Goal: Task Accomplishment & Management: Complete application form

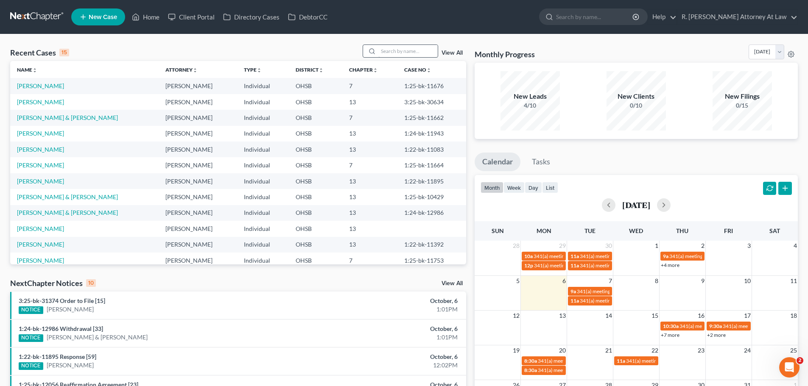
drag, startPoint x: 388, startPoint y: 40, endPoint x: 387, endPoint y: 48, distance: 8.2
click at [387, 48] on div "Recent Cases 15 View All Name unfold_more expand_more expand_less Attorney unfo…" at bounding box center [404, 314] width 808 height 561
click at [387, 48] on input "search" at bounding box center [407, 51] width 59 height 12
type input "price"
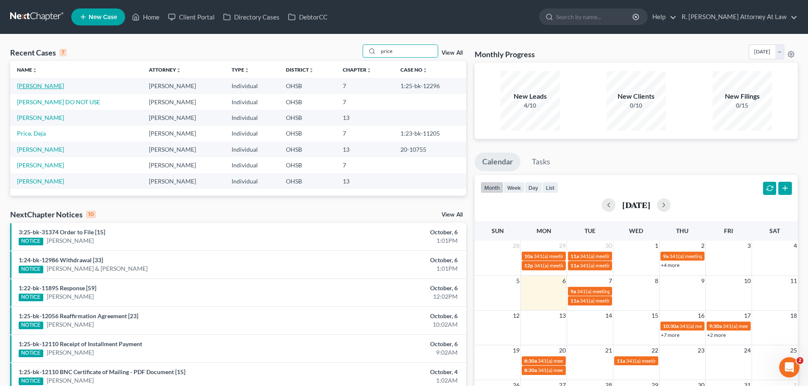
click at [34, 85] on link "[PERSON_NAME]" at bounding box center [40, 85] width 47 height 7
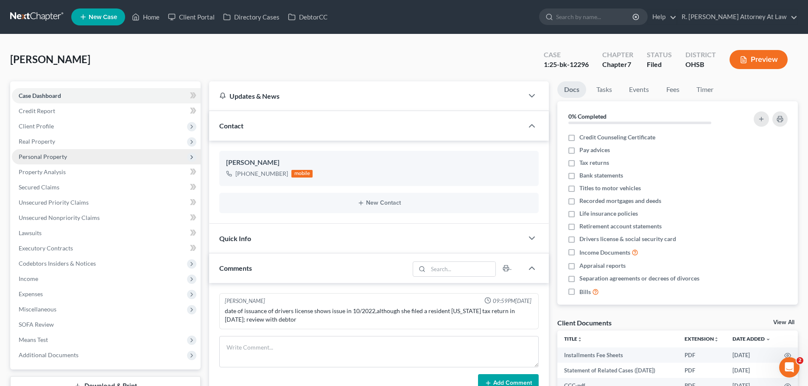
click at [43, 156] on span "Personal Property" at bounding box center [43, 156] width 48 height 7
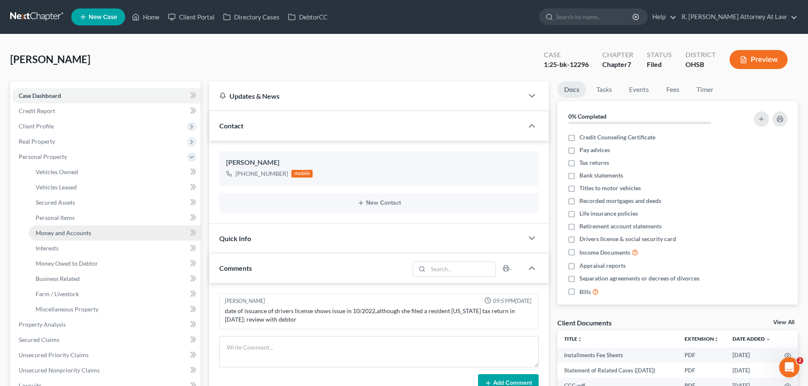
click at [70, 233] on span "Money and Accounts" at bounding box center [64, 232] width 56 height 7
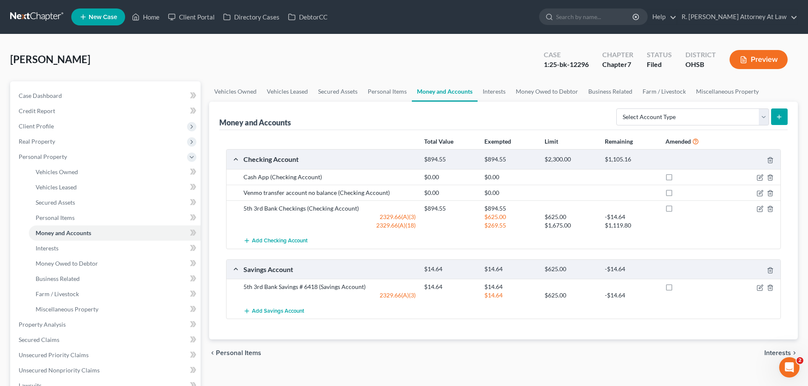
scroll to position [42, 0]
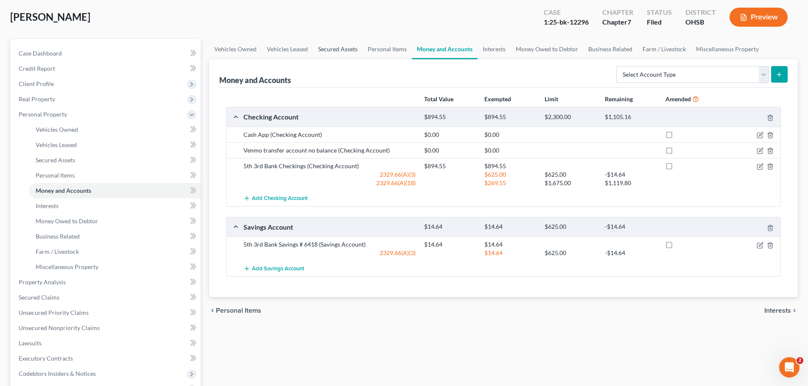
drag, startPoint x: 339, startPoint y: 39, endPoint x: 347, endPoint y: 47, distance: 11.4
click at [339, 39] on link "Secured Assets" at bounding box center [338, 49] width 50 height 20
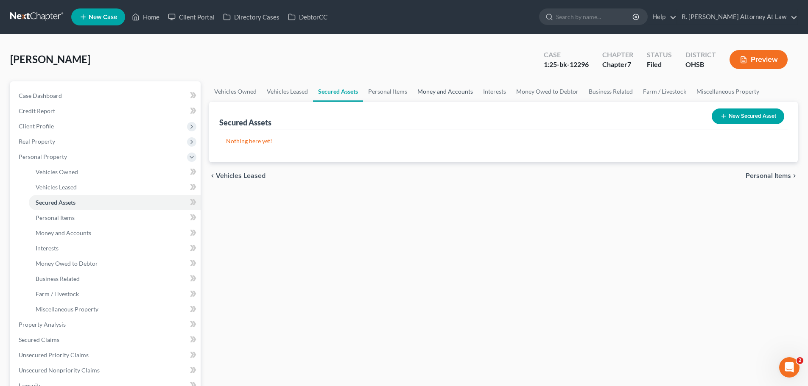
drag, startPoint x: 436, startPoint y: 95, endPoint x: 443, endPoint y: 96, distance: 6.9
click at [436, 95] on link "Money and Accounts" at bounding box center [445, 91] width 66 height 20
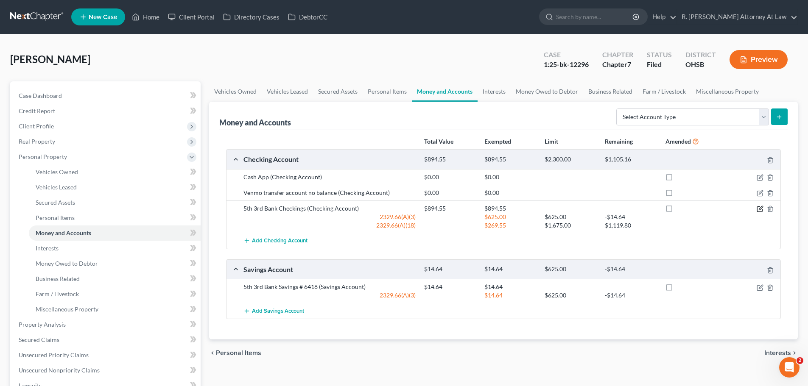
click at [759, 210] on icon "button" at bounding box center [761, 208] width 4 height 4
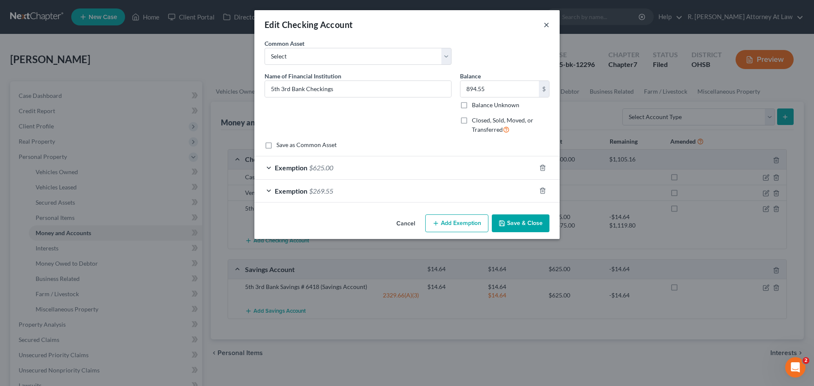
click at [546, 26] on button "×" at bounding box center [547, 25] width 6 height 10
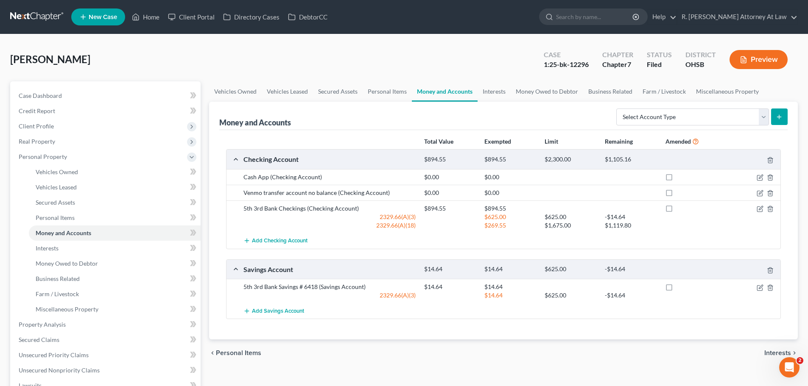
click at [759, 284] on div at bounding box center [751, 287] width 60 height 8
click at [759, 288] on icon "button" at bounding box center [760, 288] width 7 height 7
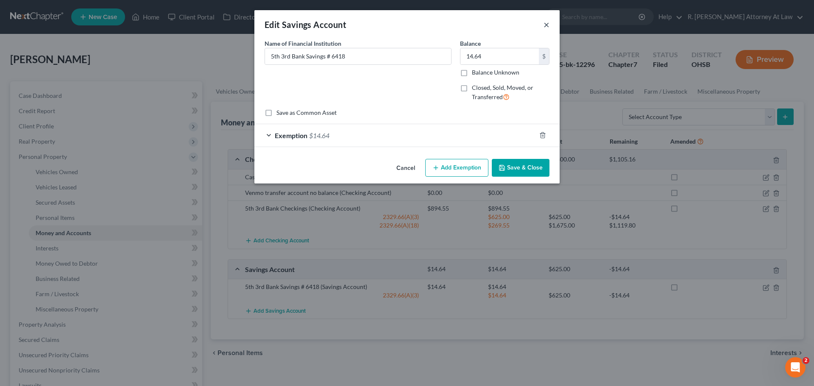
click at [548, 25] on button "×" at bounding box center [547, 25] width 6 height 10
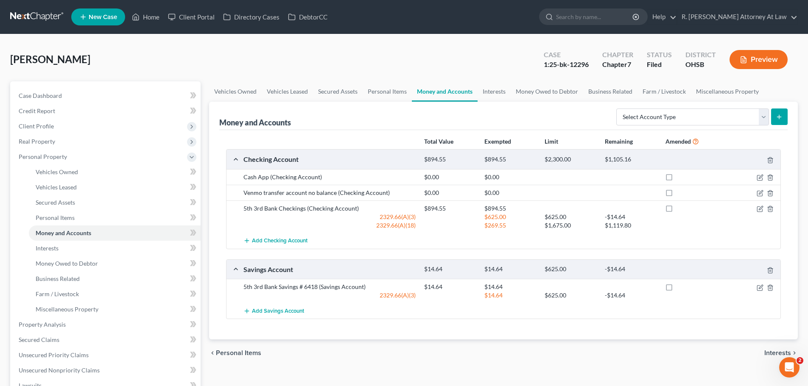
click at [356, 71] on div "[PERSON_NAME] Upgraded Case 1:25-bk-12296 Chapter Chapter 7 Status Filed Distri…" at bounding box center [404, 63] width 788 height 37
click at [150, 16] on link "Home" at bounding box center [146, 16] width 36 height 15
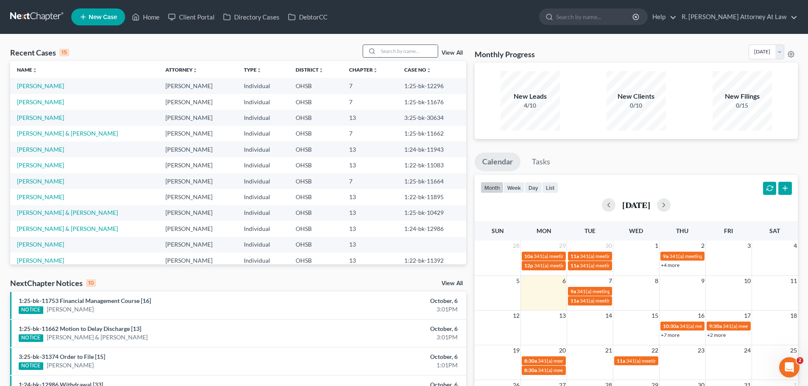
click at [389, 50] on input "search" at bounding box center [407, 51] width 59 height 12
type input "[PERSON_NAME]"
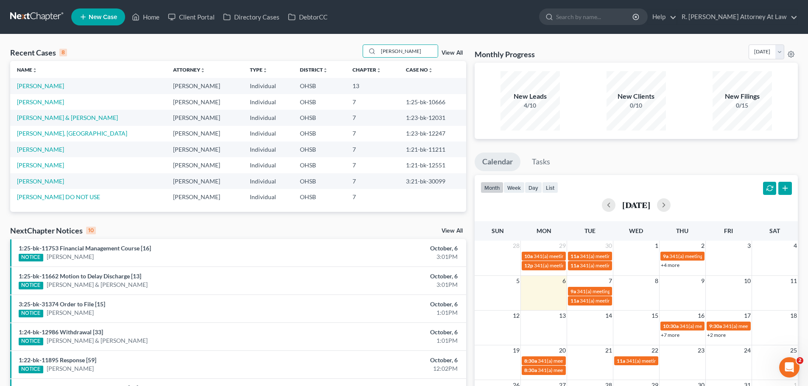
click at [38, 90] on td "[PERSON_NAME]" at bounding box center [88, 86] width 156 height 16
click at [40, 86] on link "[PERSON_NAME]" at bounding box center [40, 85] width 47 height 7
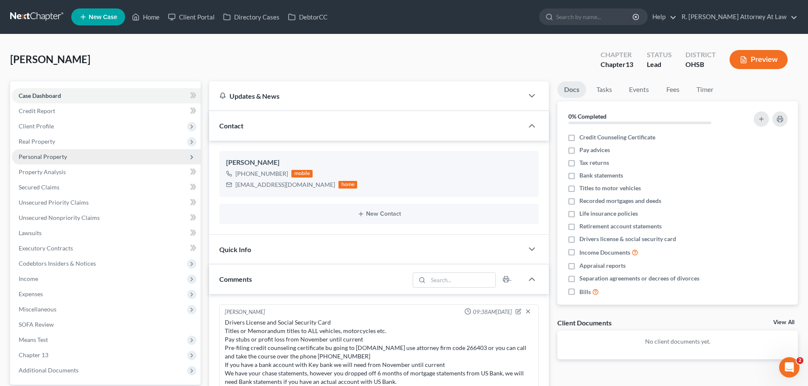
scroll to position [363, 0]
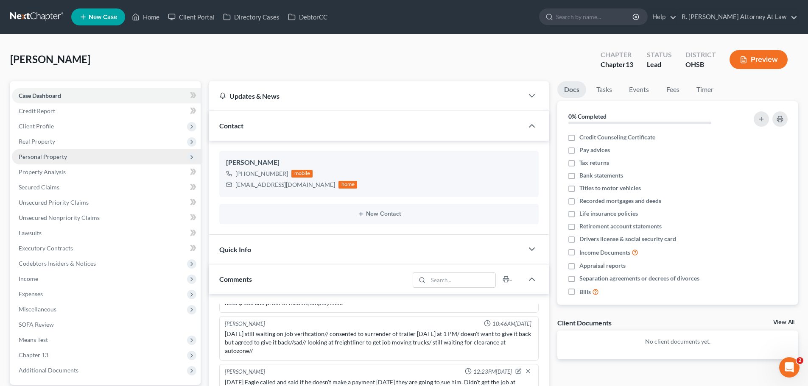
drag, startPoint x: 46, startPoint y: 156, endPoint x: 56, endPoint y: 162, distance: 11.6
click at [47, 156] on span "Personal Property" at bounding box center [43, 156] width 48 height 7
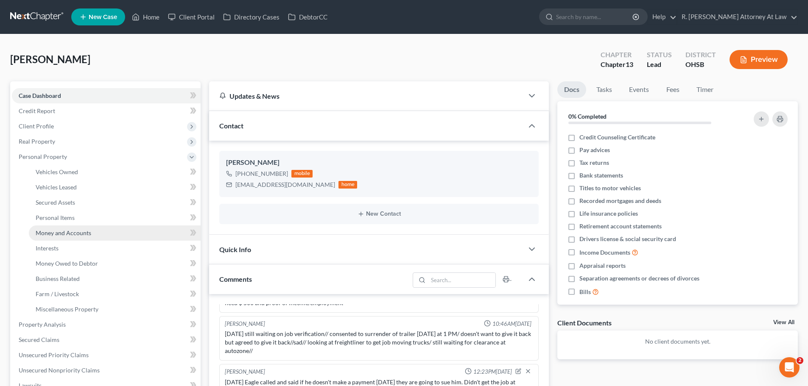
click at [68, 235] on span "Money and Accounts" at bounding box center [64, 232] width 56 height 7
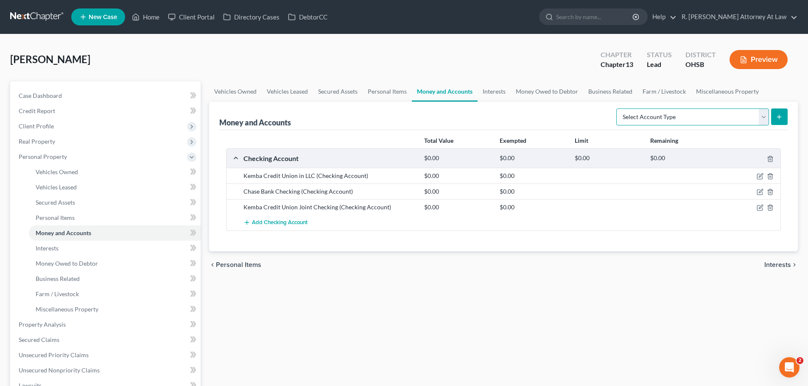
click at [656, 120] on select "Select Account Type Brokerage Cash on Hand Certificates of Deposit Checking Acc…" at bounding box center [692, 117] width 153 height 17
select select "checking"
click at [618, 109] on select "Select Account Type Brokerage Cash on Hand Certificates of Deposit Checking Acc…" at bounding box center [692, 117] width 153 height 17
click at [776, 118] on icon "submit" at bounding box center [779, 117] width 7 height 7
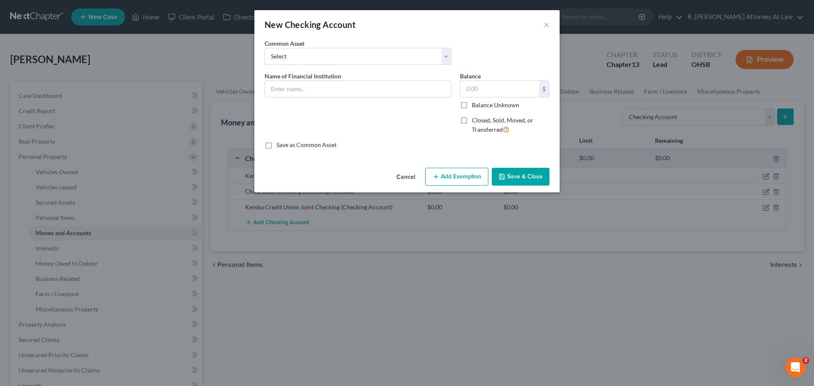
click at [347, 98] on div "Name of Financial Institution *" at bounding box center [358, 107] width 196 height 70
click at [346, 90] on input "text" at bounding box center [358, 89] width 186 height 16
type input "US Bank"
click at [486, 45] on div "Common Asset Select Kemba Credit Union Checking" at bounding box center [407, 55] width 294 height 33
click at [507, 179] on button "Save & Close" at bounding box center [521, 177] width 58 height 18
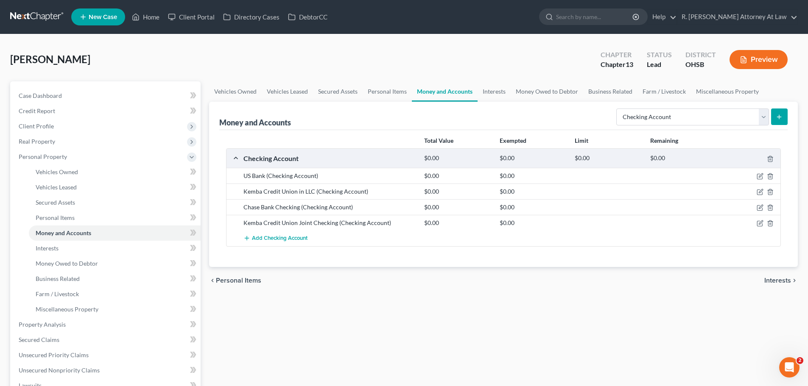
click at [522, 52] on div "[PERSON_NAME] Upgraded Chapter Chapter 13 Status Lead District OHSB Preview" at bounding box center [404, 63] width 788 height 37
click at [143, 19] on link "Home" at bounding box center [146, 16] width 36 height 15
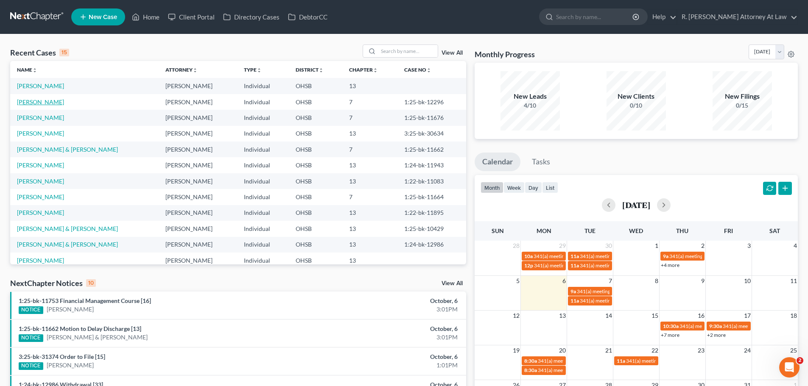
click at [35, 101] on link "[PERSON_NAME]" at bounding box center [40, 101] width 47 height 7
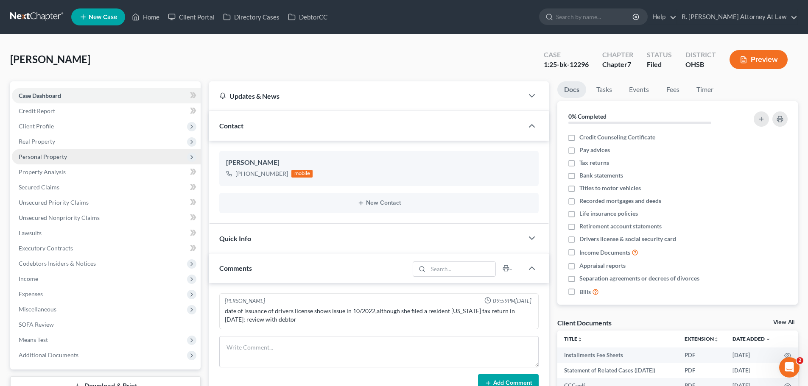
click at [48, 155] on span "Personal Property" at bounding box center [43, 156] width 48 height 7
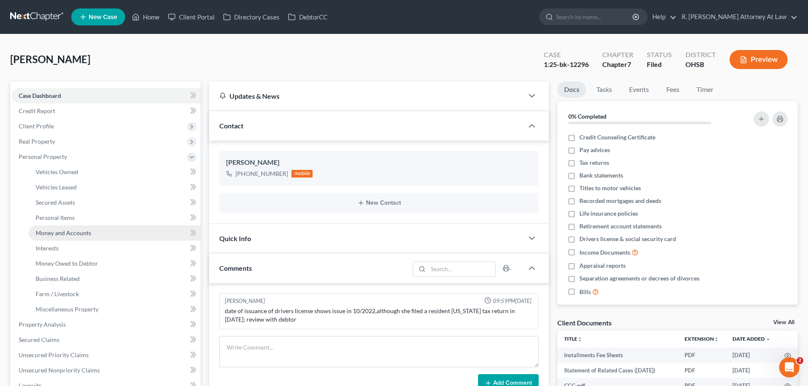
drag, startPoint x: 77, startPoint y: 237, endPoint x: 89, endPoint y: 227, distance: 15.1
click at [77, 237] on link "Money and Accounts" at bounding box center [115, 233] width 172 height 15
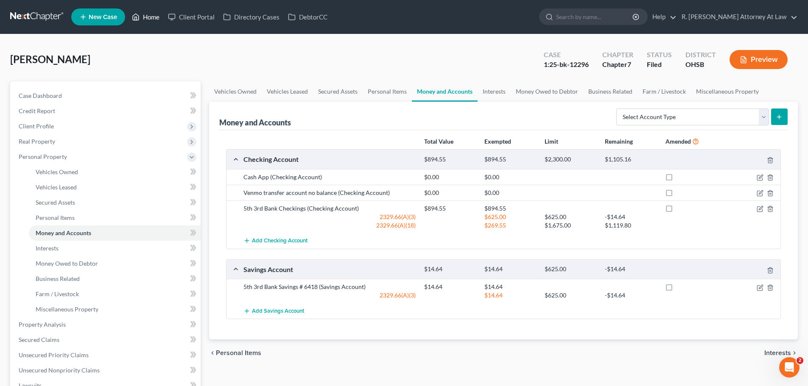
click at [146, 15] on link "Home" at bounding box center [146, 16] width 36 height 15
